Goal: Information Seeking & Learning: Learn about a topic

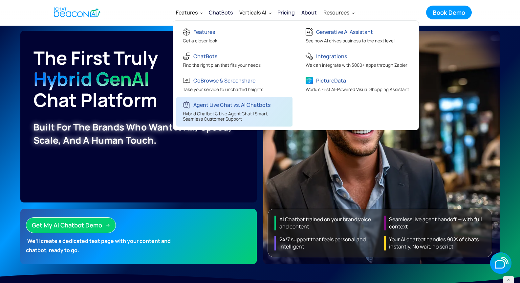
click at [216, 113] on div "Hybrid Chatbot & Live Agent Chat | Smart, Seamless Customer Support" at bounding box center [235, 117] width 105 height 12
